Goal: Information Seeking & Learning: Learn about a topic

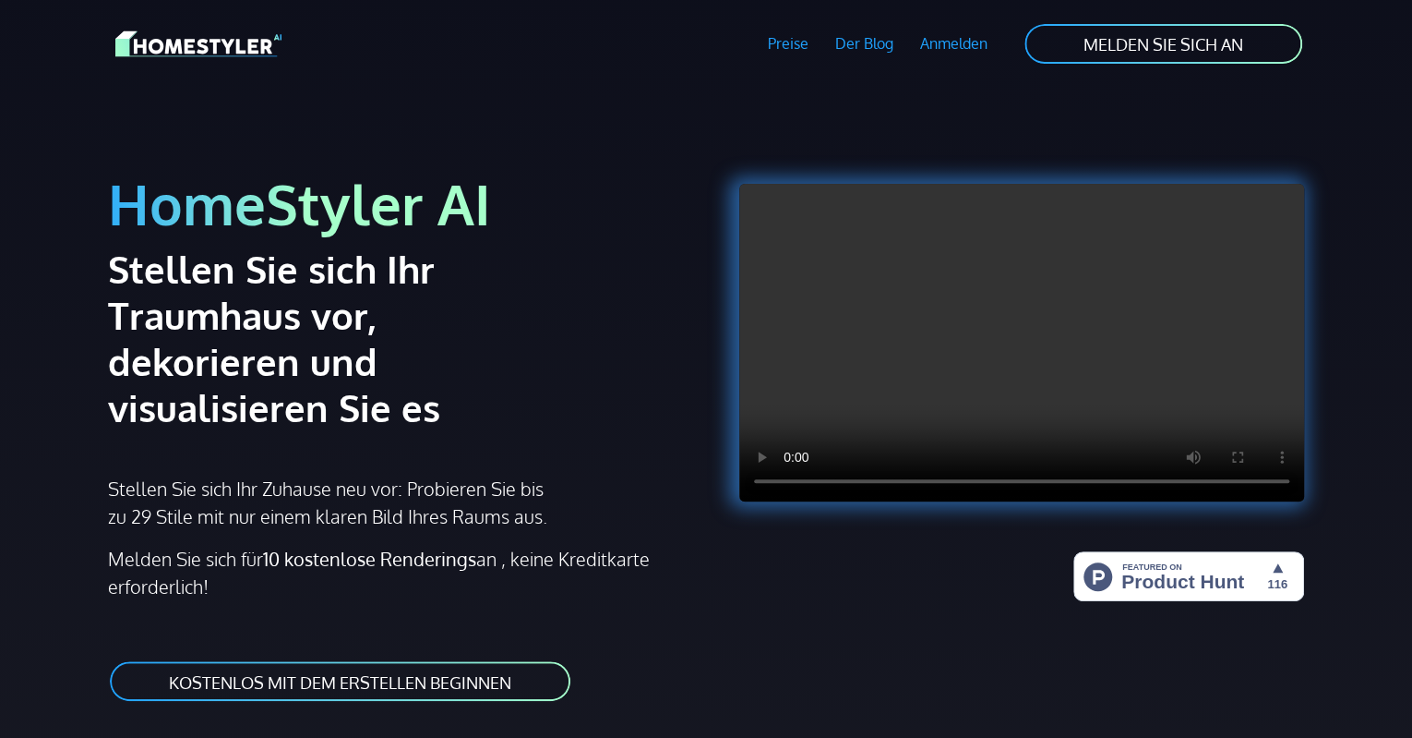
click at [343, 671] on font "KOSTENLOS MIT DEM ERSTELLEN BEGINNEN" at bounding box center [340, 681] width 342 height 20
click at [785, 42] on font "Preise" at bounding box center [788, 43] width 41 height 18
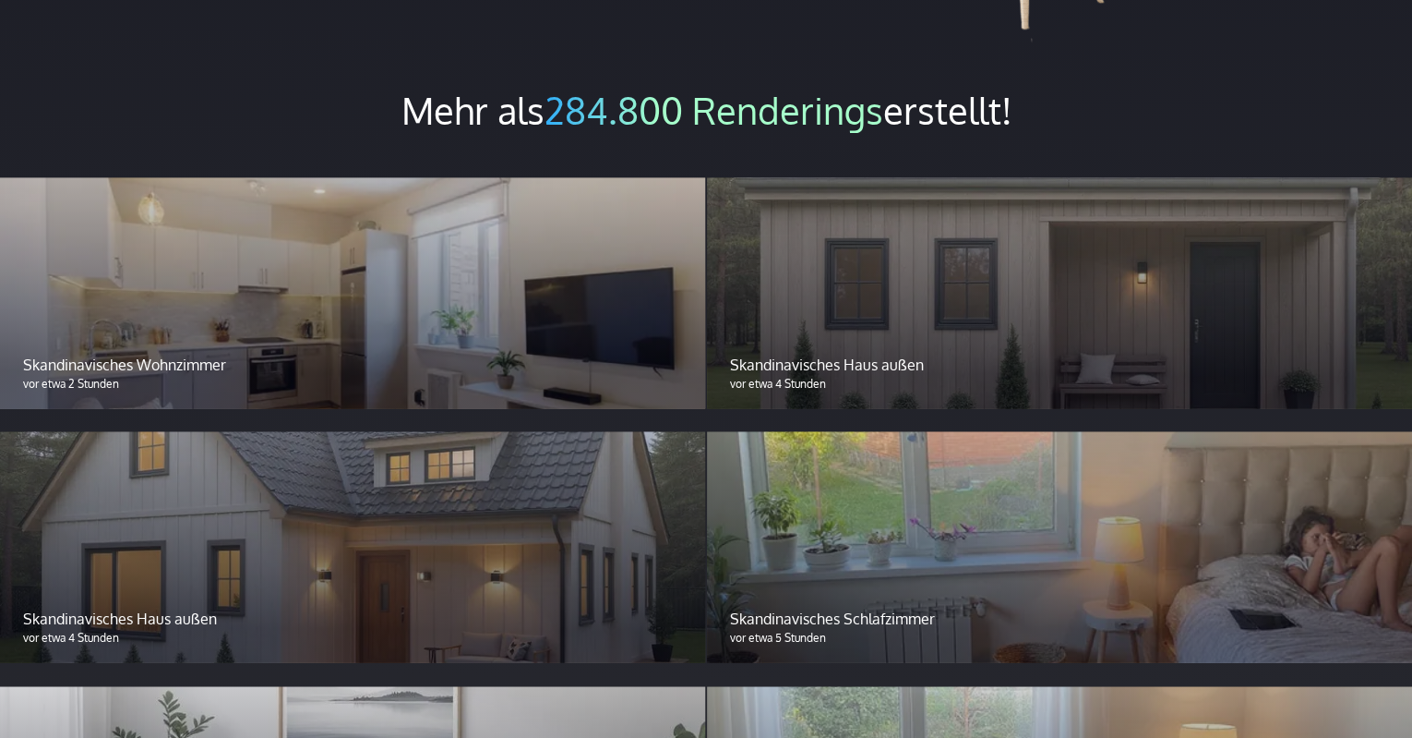
scroll to position [1612, 0]
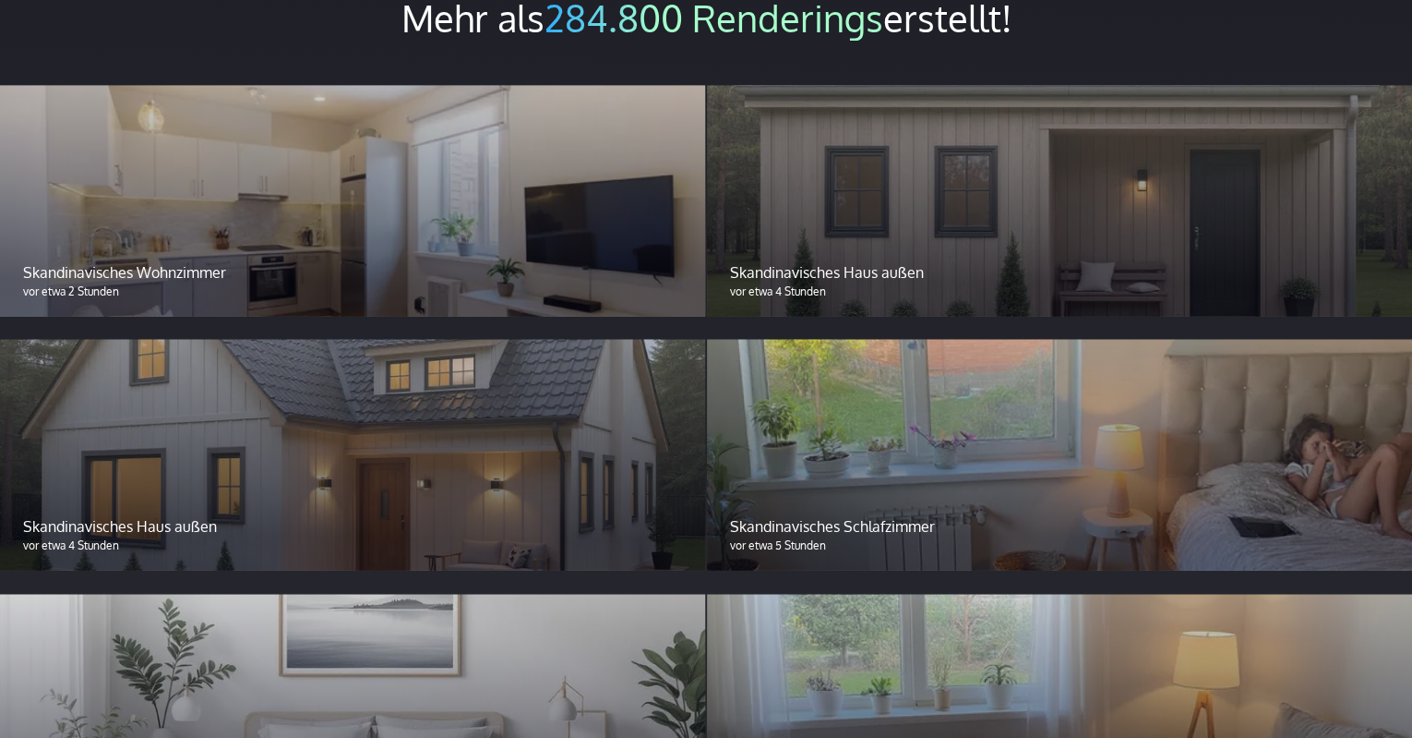
click at [936, 399] on div at bounding box center [1059, 454] width 705 height 231
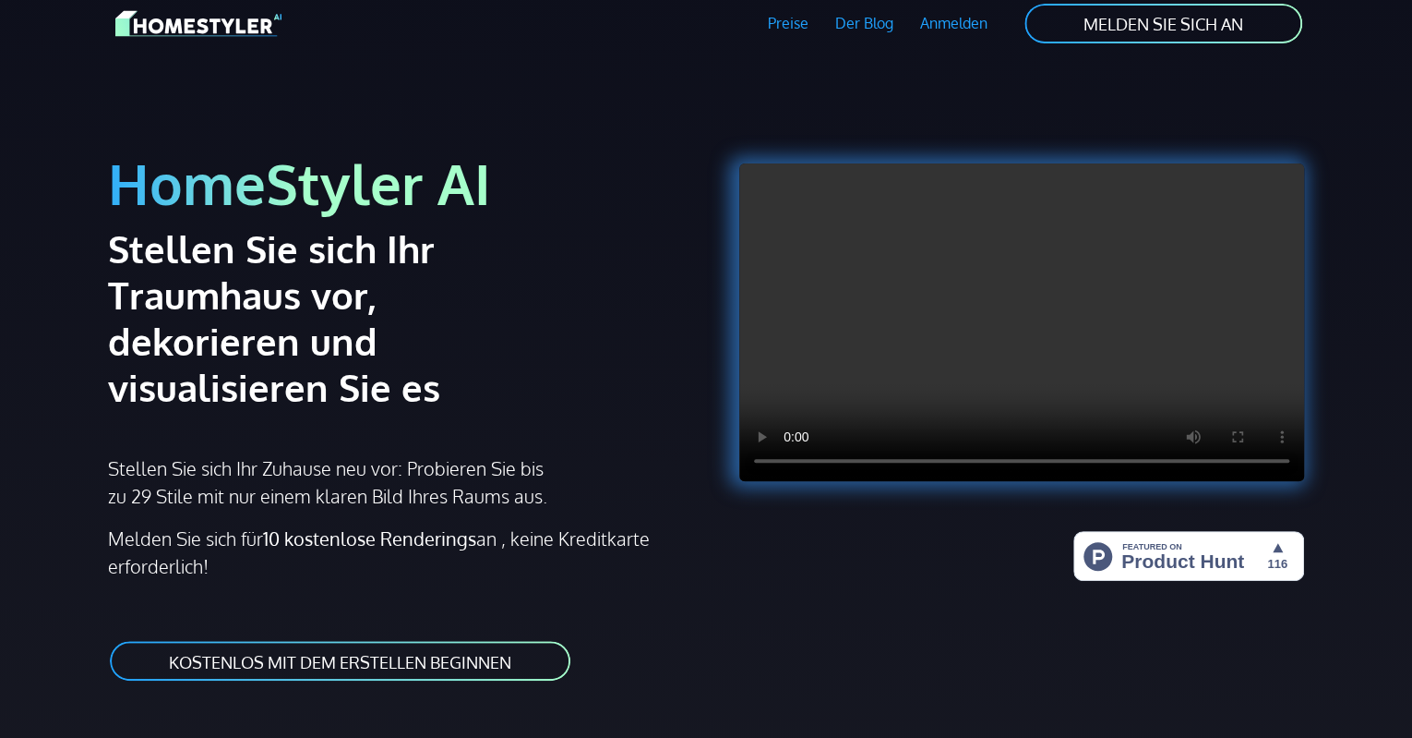
scroll to position [0, 0]
